Goal: Information Seeking & Learning: Learn about a topic

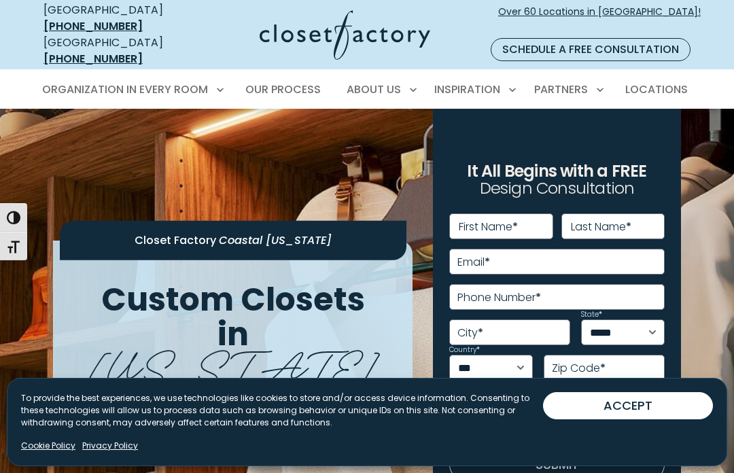
click at [662, 413] on small "By clicking Submit, I agree to the Privacy Policy and consent to receive market…" at bounding box center [557, 421] width 216 height 16
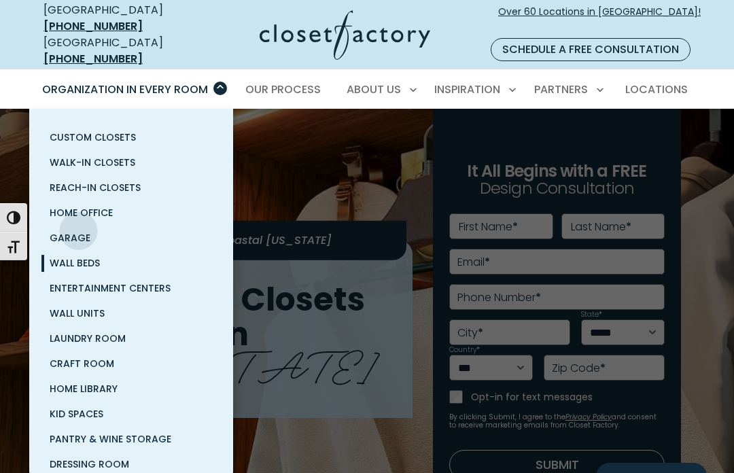
click at [77, 256] on link "Wall Beds" at bounding box center [131, 263] width 204 height 25
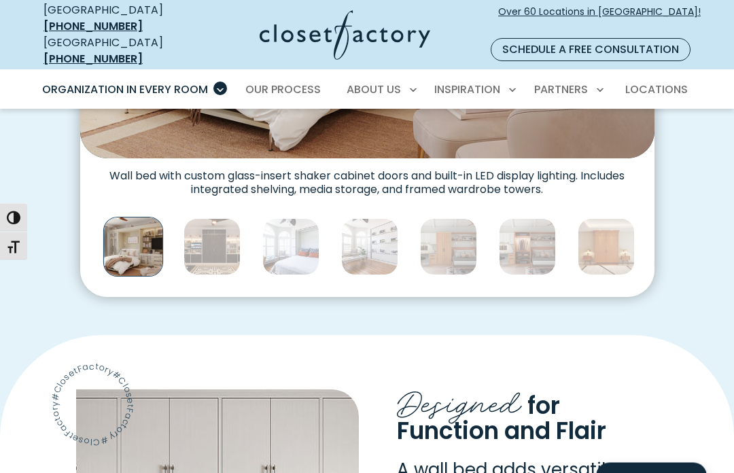
scroll to position [688, 0]
click at [203, 238] on img "Thumbnail Gallery" at bounding box center [212, 246] width 57 height 57
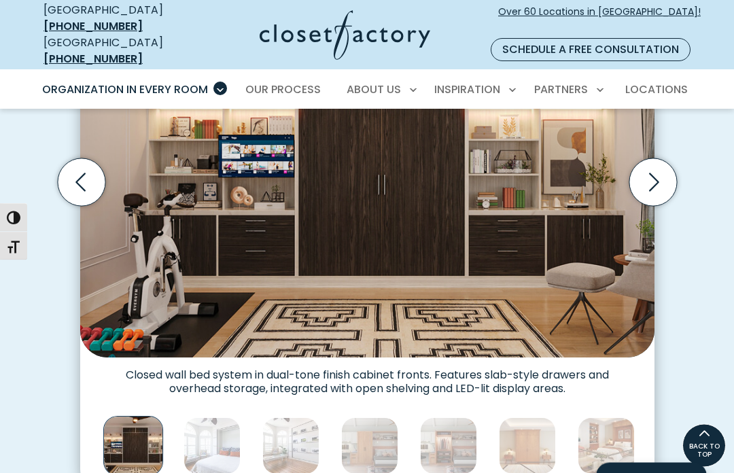
scroll to position [482, 0]
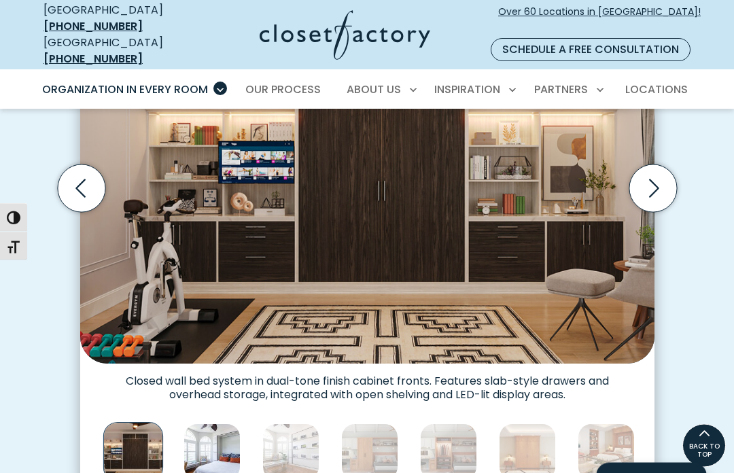
click at [207, 424] on img "Thumbnail Gallery" at bounding box center [212, 452] width 57 height 57
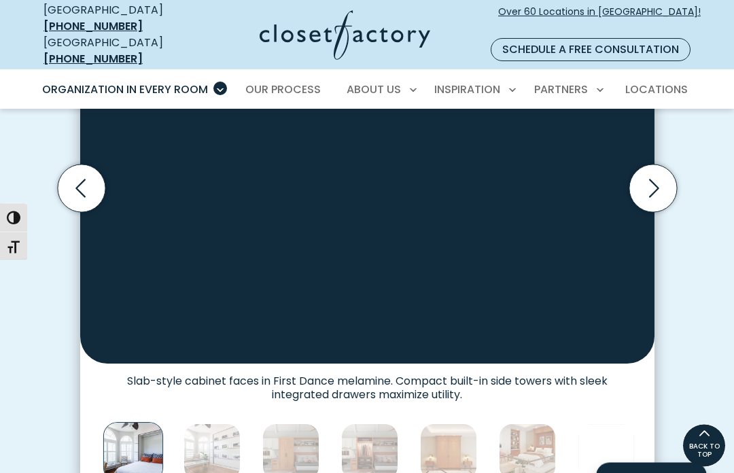
scroll to position [483, 0]
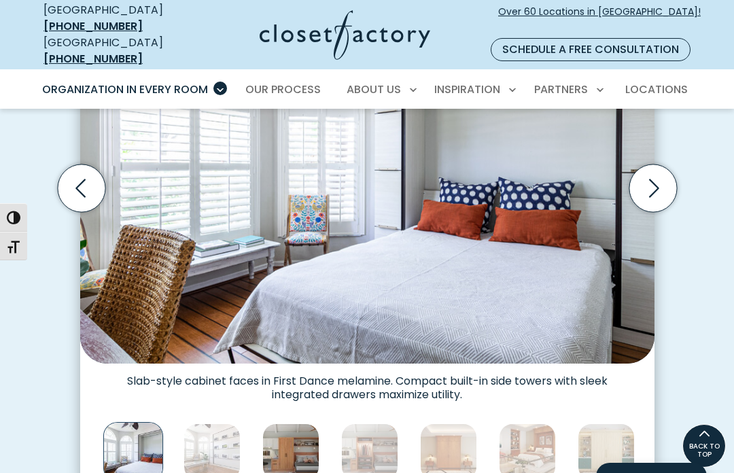
click at [284, 426] on img "Thumbnail Gallery" at bounding box center [290, 452] width 57 height 57
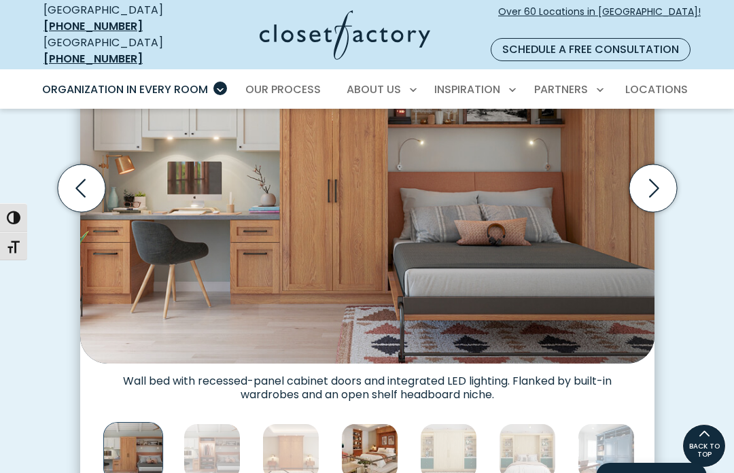
click at [369, 440] on img "Thumbnail Gallery" at bounding box center [369, 452] width 57 height 57
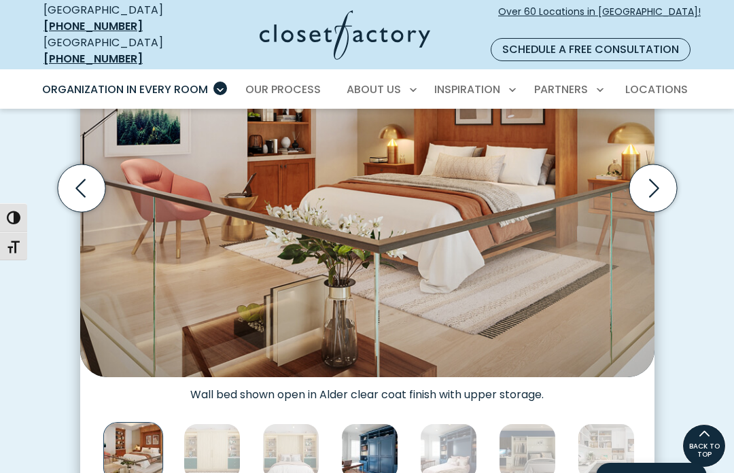
click at [370, 441] on img "Thumbnail Gallery" at bounding box center [369, 452] width 57 height 57
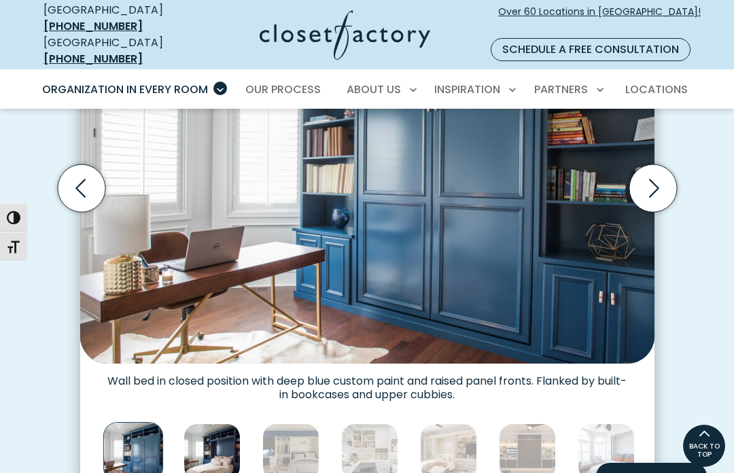
click at [219, 432] on img "Thumbnail Gallery" at bounding box center [212, 452] width 57 height 57
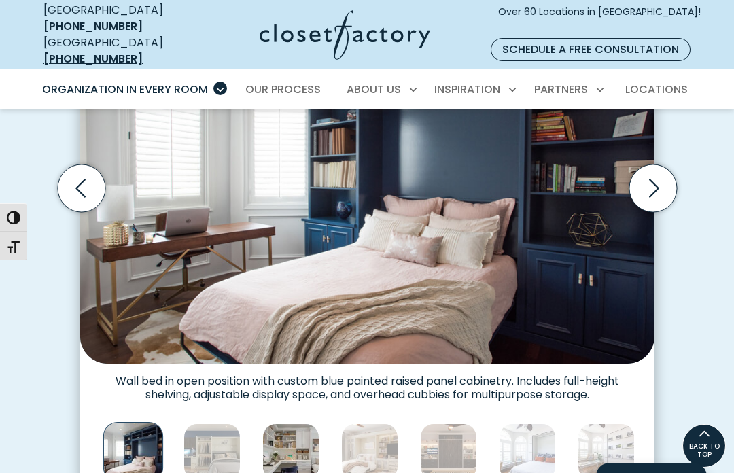
click at [286, 426] on img "Thumbnail Gallery" at bounding box center [290, 452] width 57 height 57
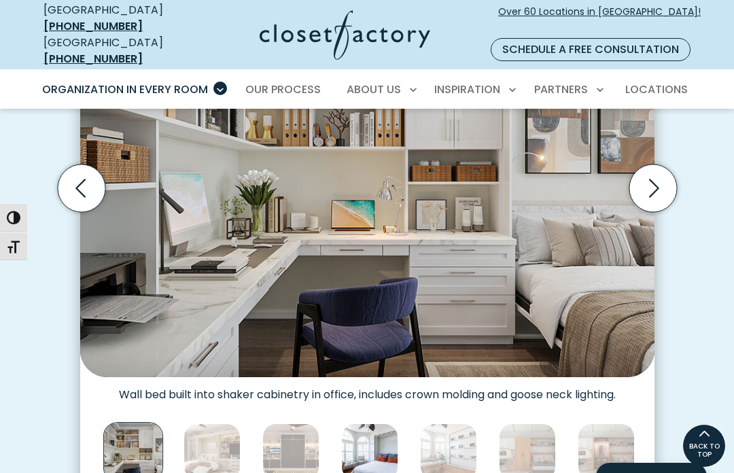
click at [361, 442] on img "Thumbnail Gallery" at bounding box center [369, 452] width 57 height 57
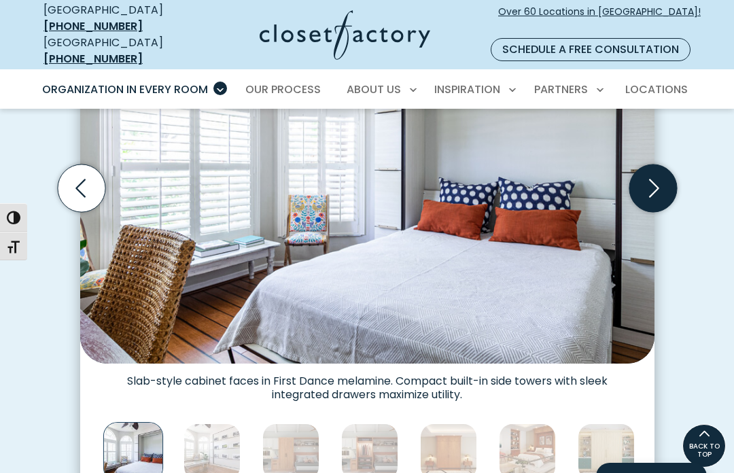
click at [650, 165] on icon "Next slide" at bounding box center [653, 189] width 48 height 48
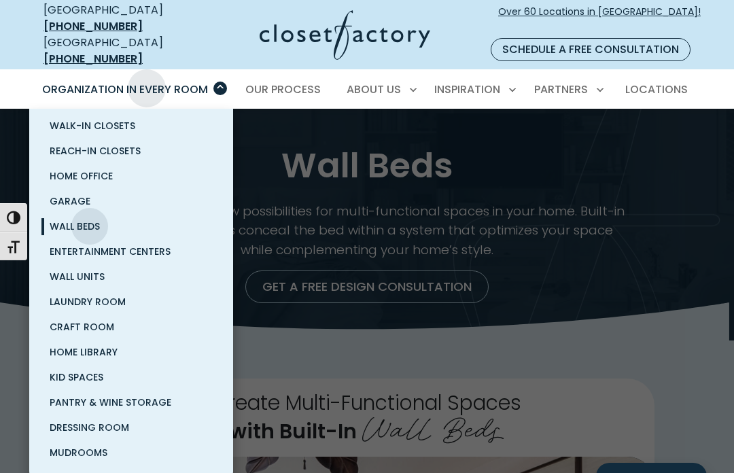
scroll to position [37, 0]
click at [139, 396] on span "Pantry & Wine Storage" at bounding box center [111, 403] width 122 height 14
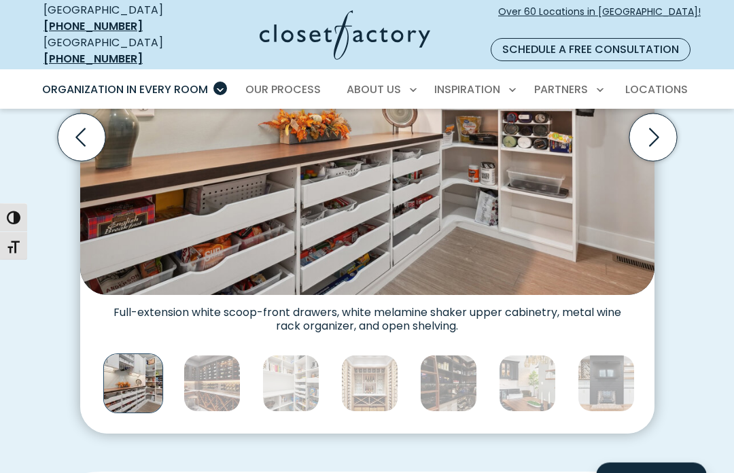
scroll to position [524, 0]
click at [290, 364] on img "Thumbnail Gallery" at bounding box center [290, 383] width 57 height 57
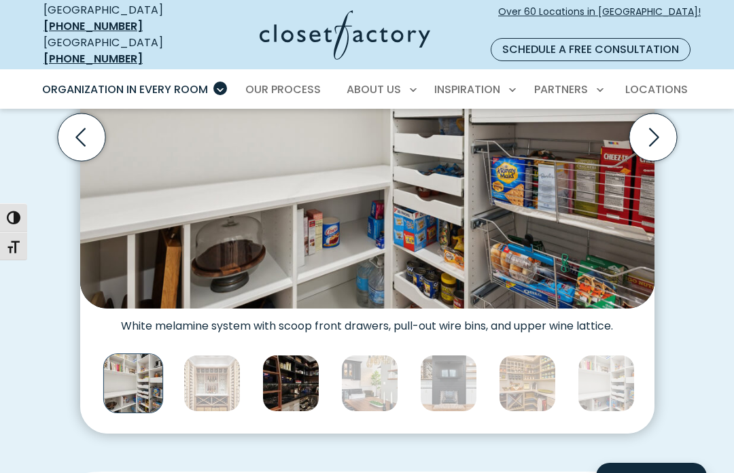
click at [295, 367] on img "Thumbnail Gallery" at bounding box center [290, 383] width 57 height 57
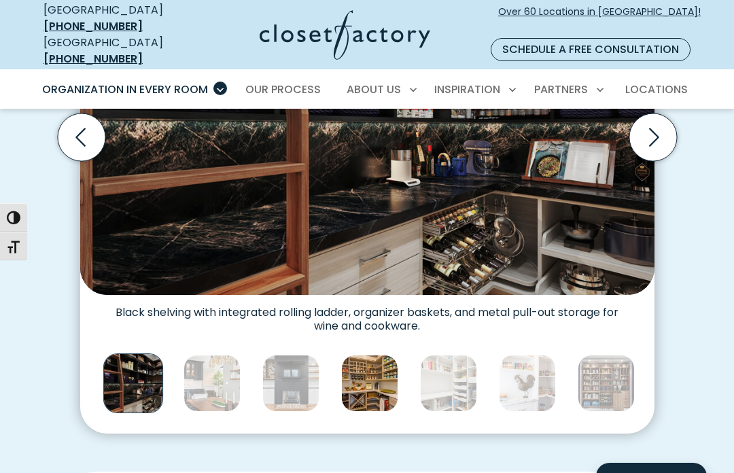
click at [359, 372] on img "Thumbnail Gallery" at bounding box center [369, 383] width 57 height 57
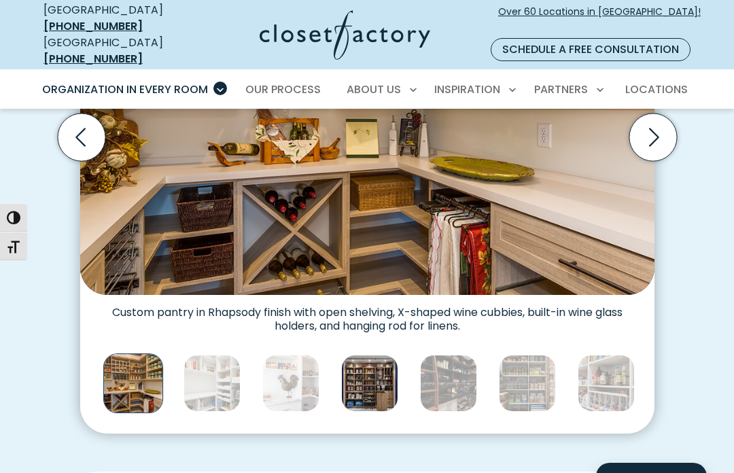
click at [373, 364] on img "Thumbnail Gallery" at bounding box center [369, 383] width 57 height 57
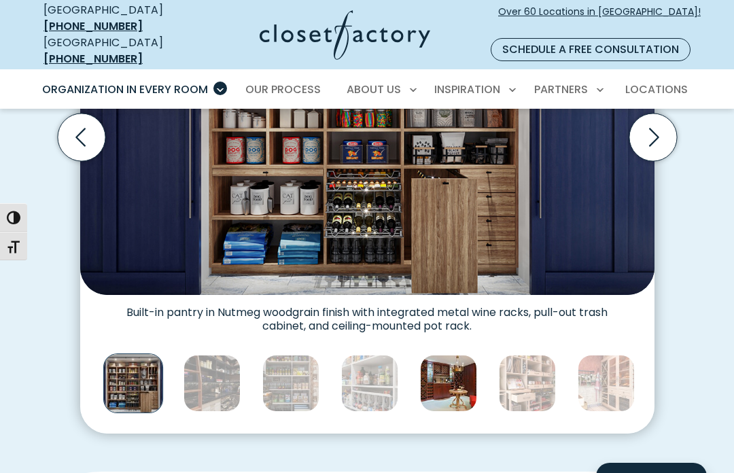
click at [447, 371] on img "Thumbnail Gallery" at bounding box center [448, 383] width 57 height 57
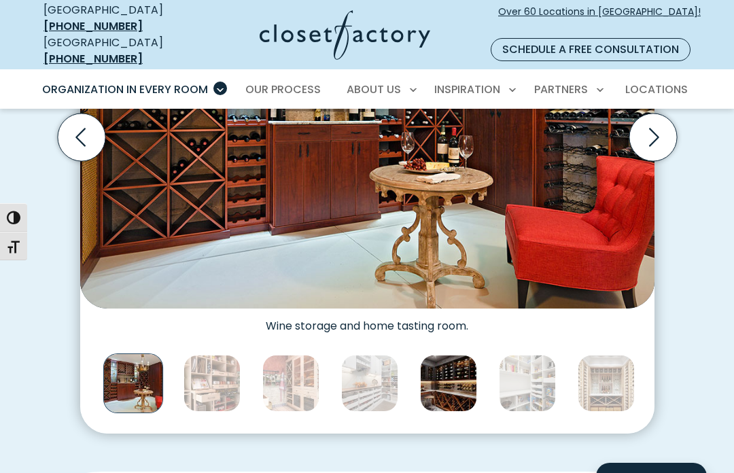
click at [449, 367] on img "Thumbnail Gallery" at bounding box center [448, 383] width 57 height 57
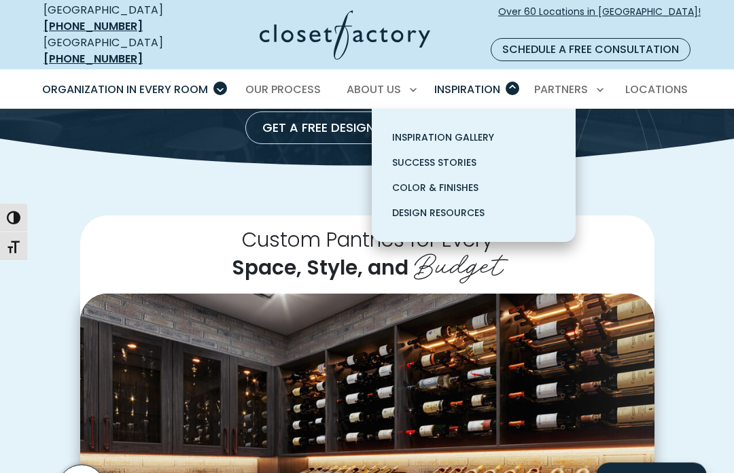
scroll to position [173, 0]
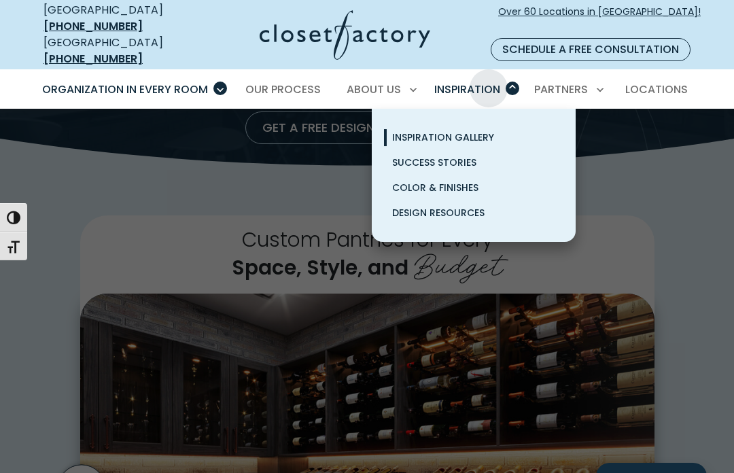
click at [469, 131] on span "Inspiration Gallery" at bounding box center [443, 138] width 102 height 14
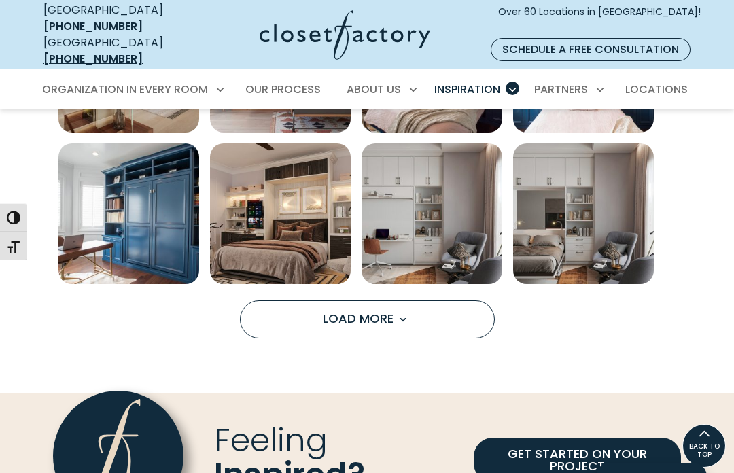
scroll to position [906, 0]
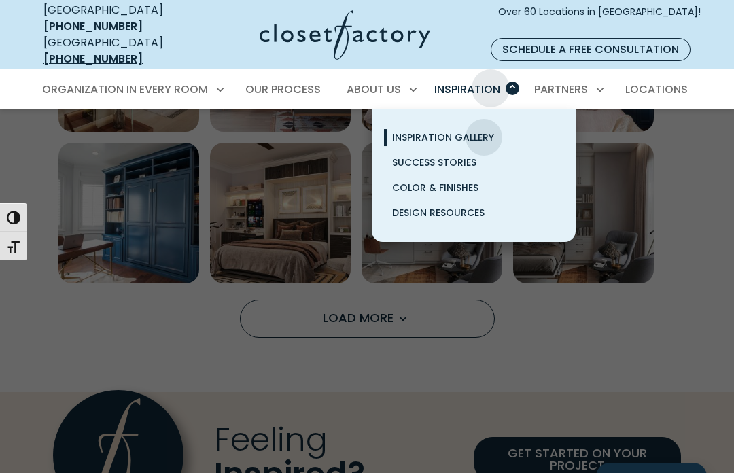
click at [457, 125] on link "Inspiration Gallery" at bounding box center [474, 137] width 204 height 25
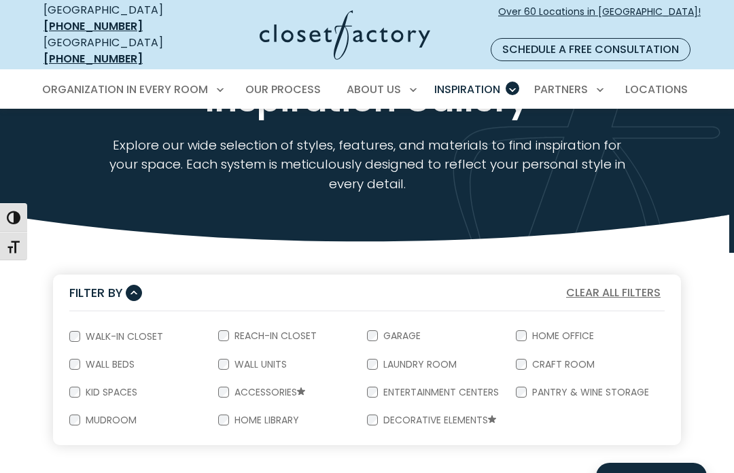
scroll to position [86, 0]
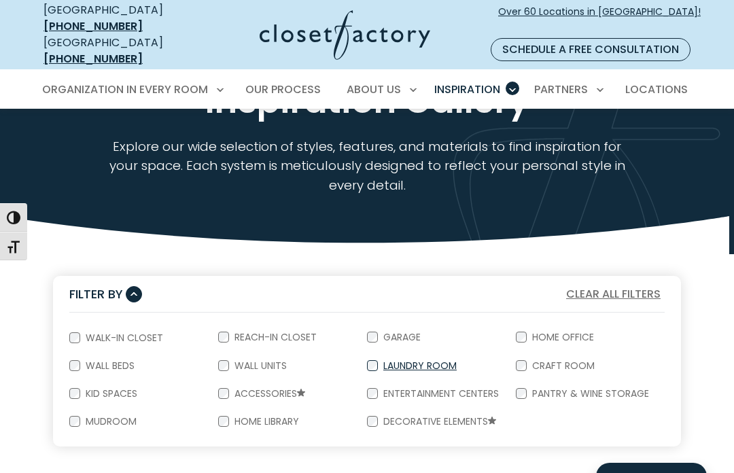
click at [367, 356] on div "Laundry Room" at bounding box center [441, 366] width 149 height 28
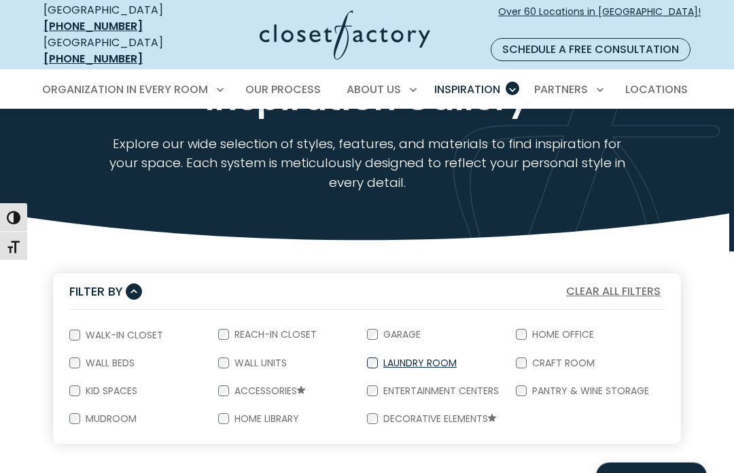
scroll to position [89, 0]
click at [602, 283] on button "Clear All Filters" at bounding box center [613, 292] width 103 height 18
click at [598, 283] on button "Clear All Filters" at bounding box center [613, 292] width 103 height 18
click at [71, 350] on div "Wall Beds" at bounding box center [143, 364] width 149 height 28
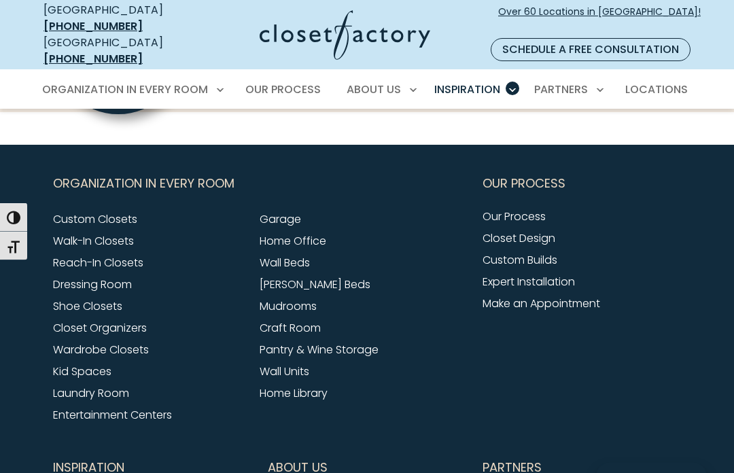
scroll to position [1313, 0]
click at [271, 277] on link "[PERSON_NAME] Beds" at bounding box center [315, 285] width 111 height 16
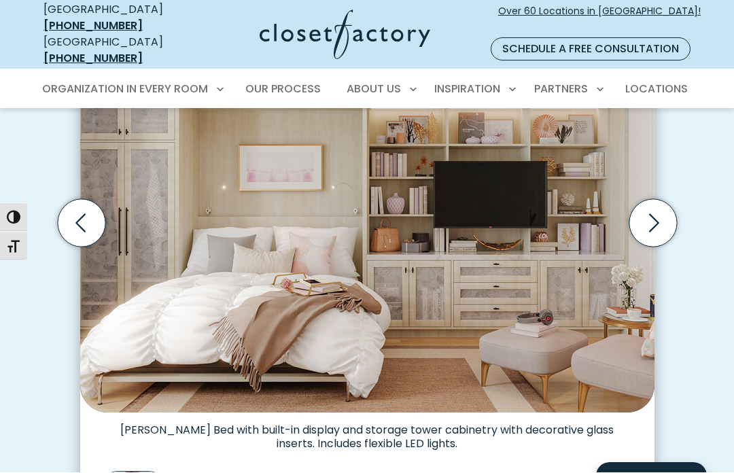
scroll to position [462, 0]
click at [644, 199] on icon "Next slide" at bounding box center [653, 223] width 48 height 48
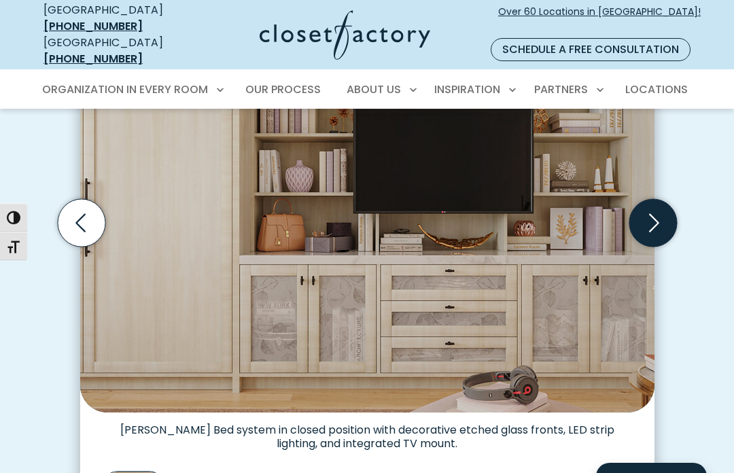
click at [647, 199] on icon "Next slide" at bounding box center [653, 223] width 48 height 48
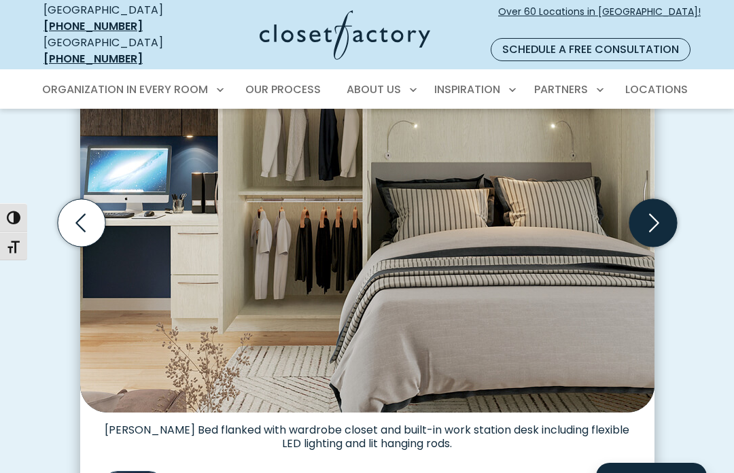
click at [649, 199] on icon "Next slide" at bounding box center [653, 223] width 48 height 48
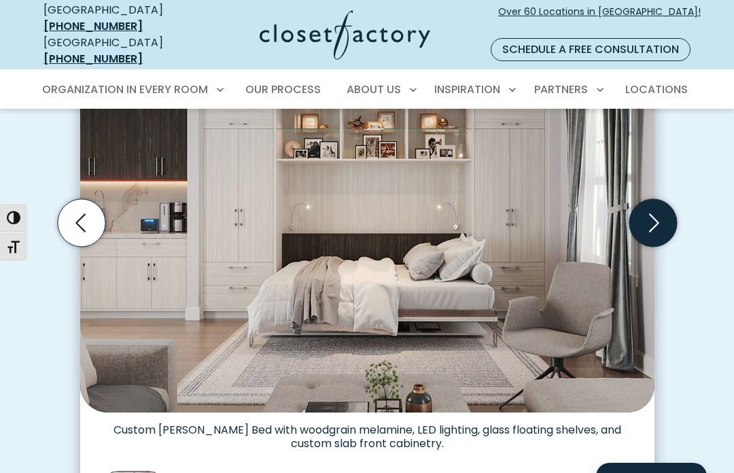
click at [653, 199] on icon "Next slide" at bounding box center [653, 223] width 48 height 48
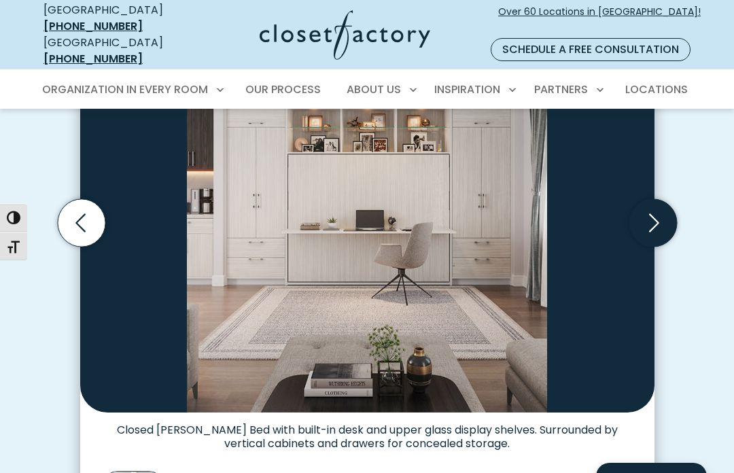
click at [650, 203] on icon "Next slide" at bounding box center [653, 223] width 48 height 48
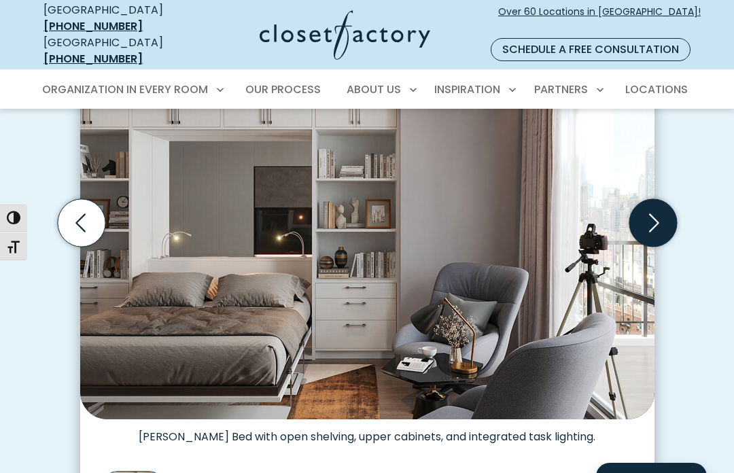
click at [638, 201] on icon "Next slide" at bounding box center [653, 223] width 48 height 48
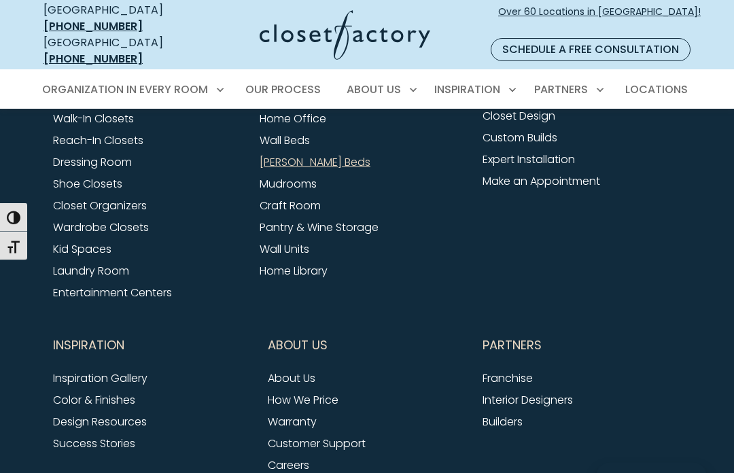
scroll to position [4488, 0]
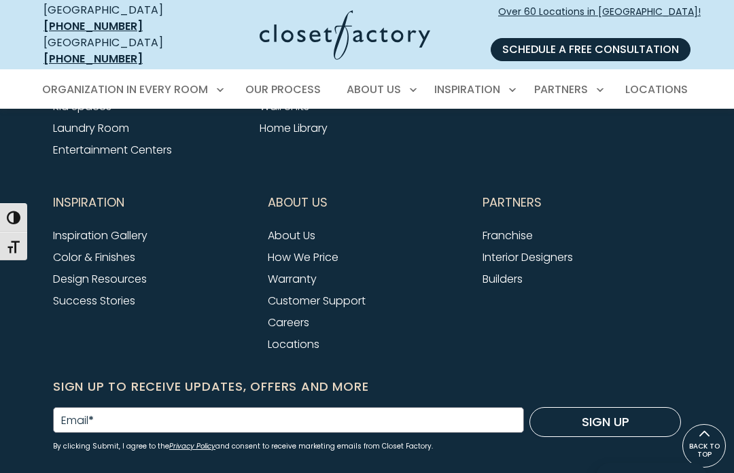
click at [633, 38] on link "Schedule a Free Consultation" at bounding box center [591, 49] width 200 height 23
